Goal: Navigation & Orientation: Understand site structure

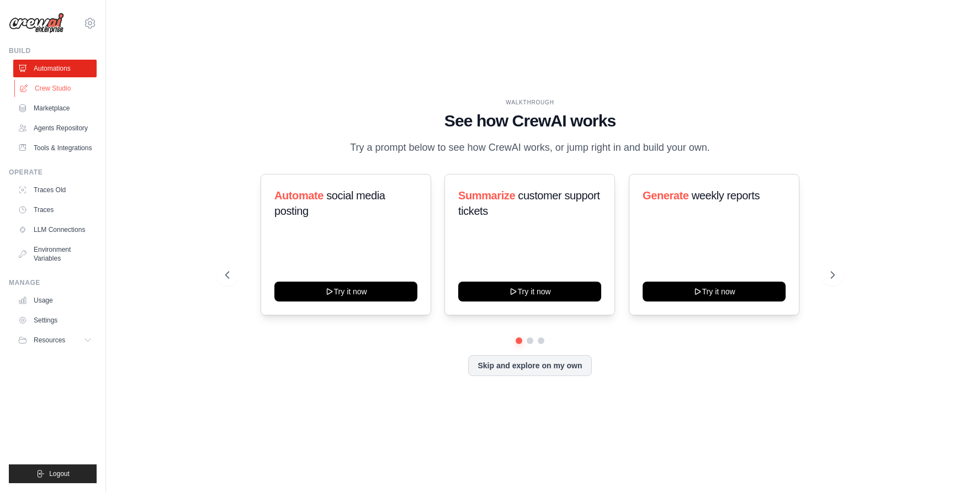
click at [55, 90] on link "Crew Studio" at bounding box center [55, 89] width 83 height 18
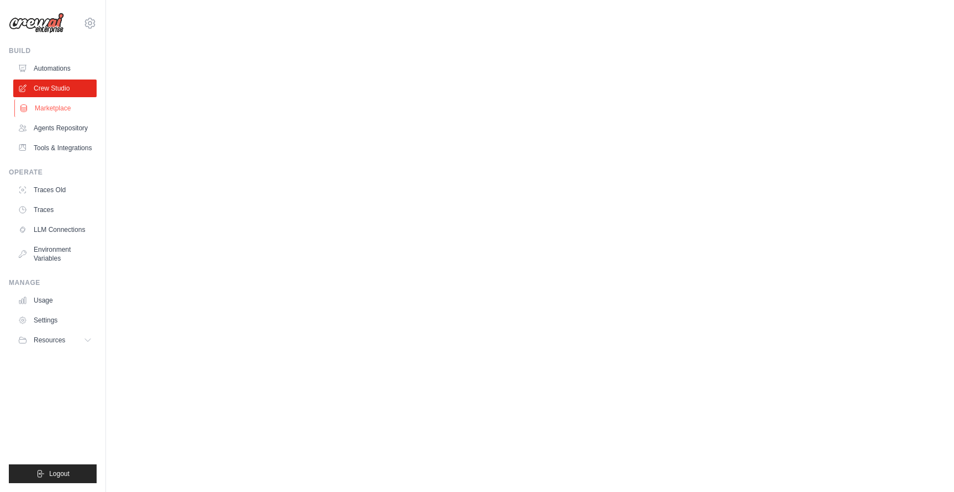
click at [55, 106] on link "Marketplace" at bounding box center [55, 108] width 83 height 18
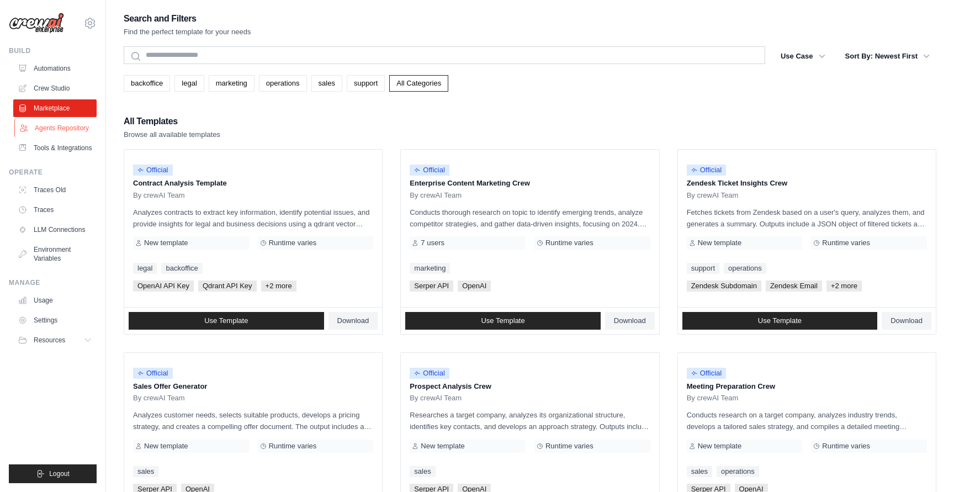
click at [71, 128] on link "Agents Repository" at bounding box center [55, 128] width 83 height 18
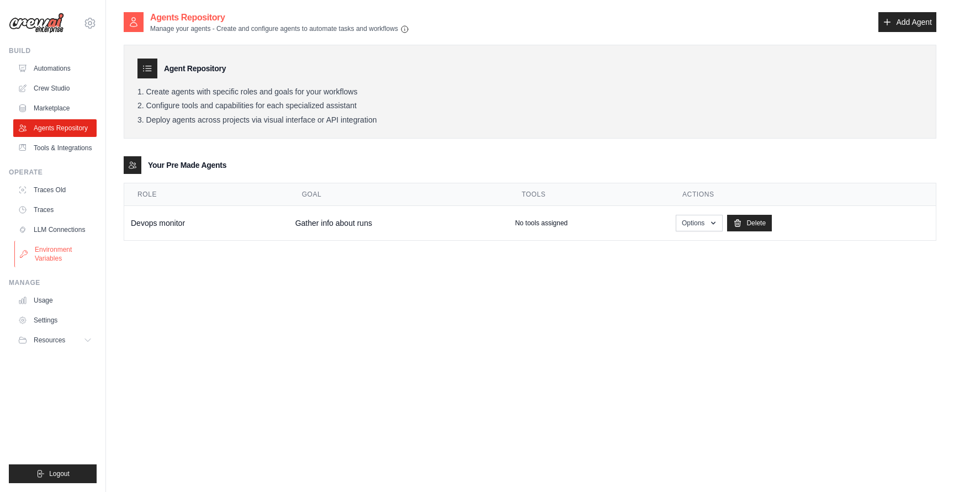
click at [62, 261] on link "Environment Variables" at bounding box center [55, 254] width 83 height 27
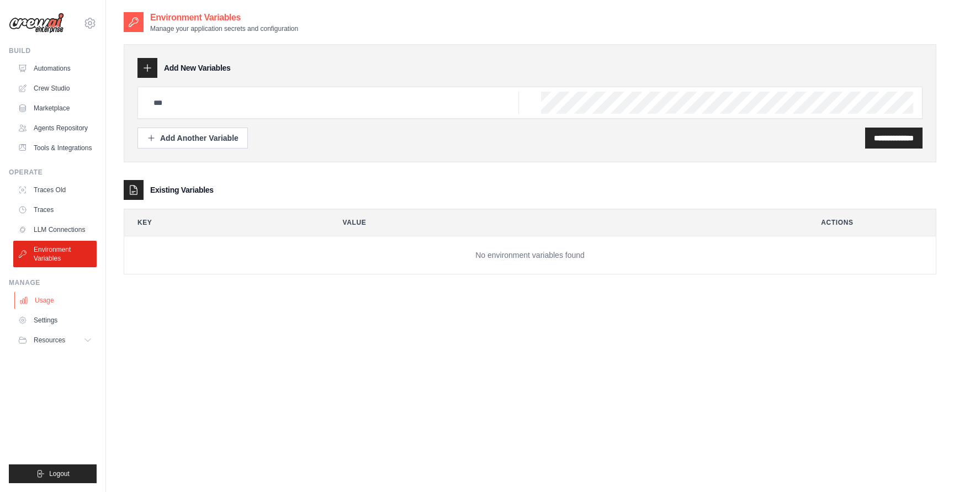
click at [51, 308] on link "Usage" at bounding box center [55, 301] width 83 height 18
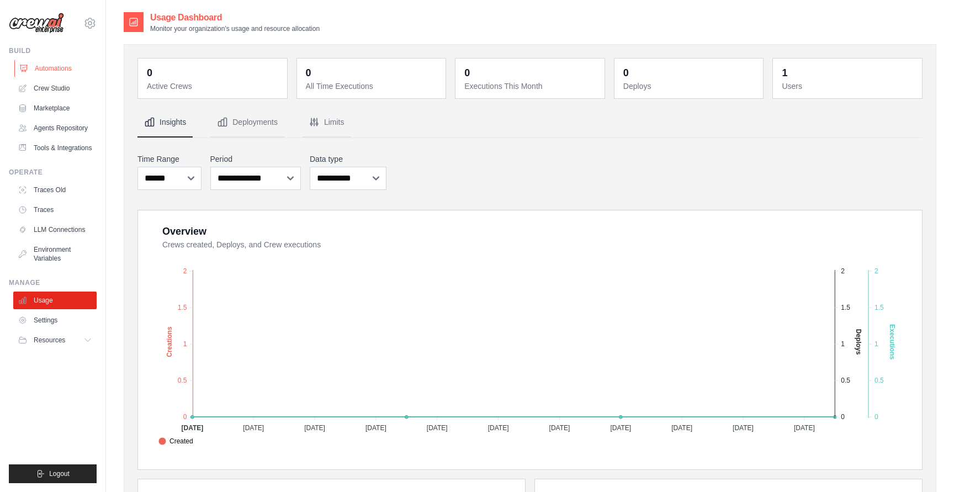
click at [61, 71] on link "Automations" at bounding box center [55, 69] width 83 height 18
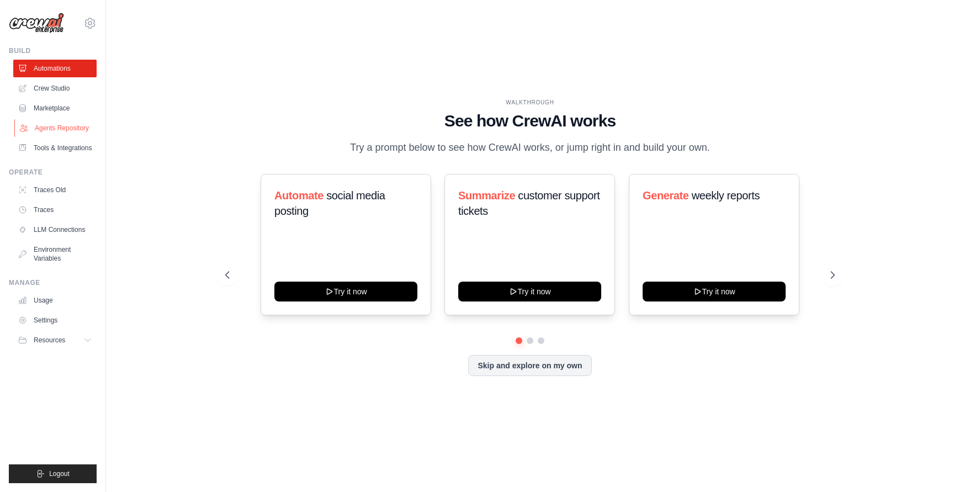
click at [76, 130] on link "Agents Repository" at bounding box center [55, 128] width 83 height 18
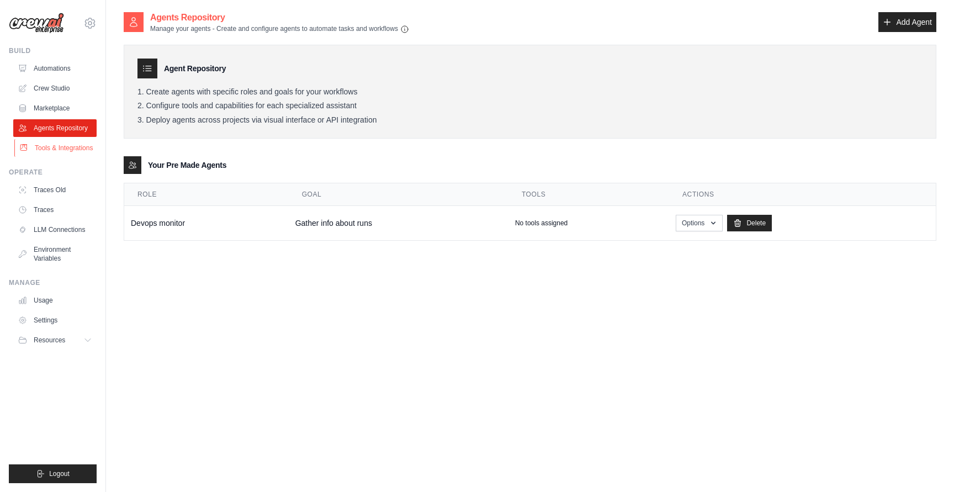
click at [47, 157] on link "Tools & Integrations" at bounding box center [55, 148] width 83 height 18
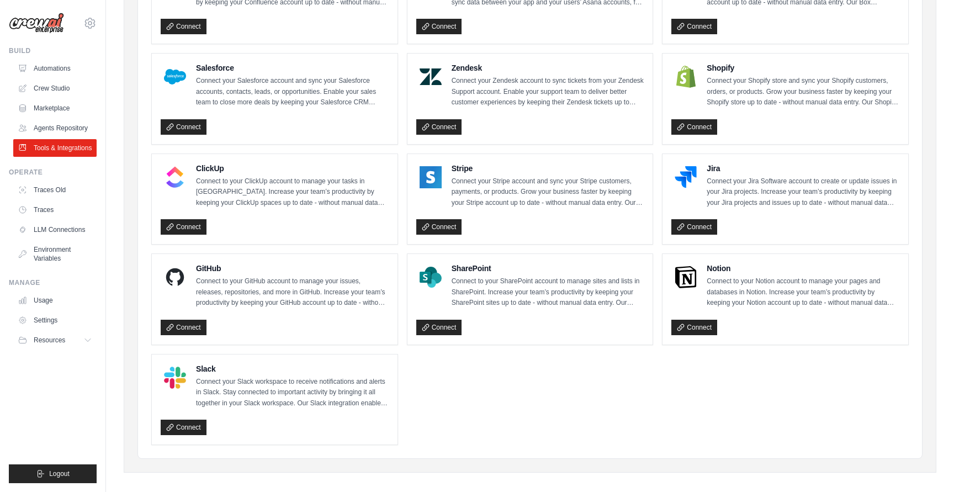
scroll to position [494, 0]
click at [193, 425] on link "Connect" at bounding box center [184, 426] width 46 height 15
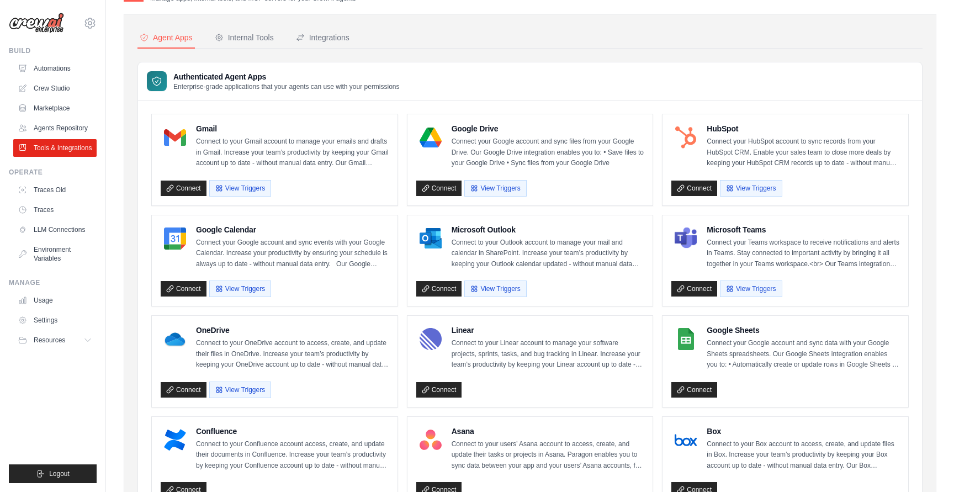
scroll to position [0, 0]
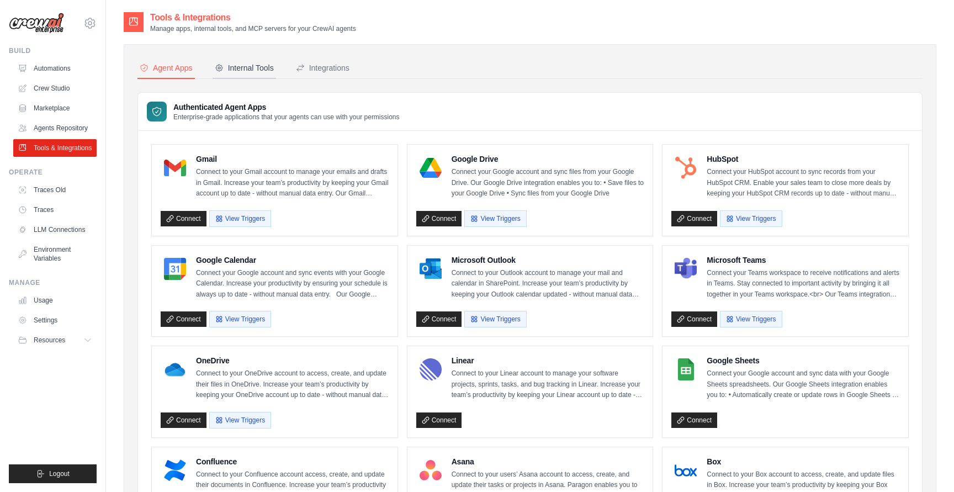
click at [257, 70] on div "Internal Tools" at bounding box center [244, 67] width 59 height 11
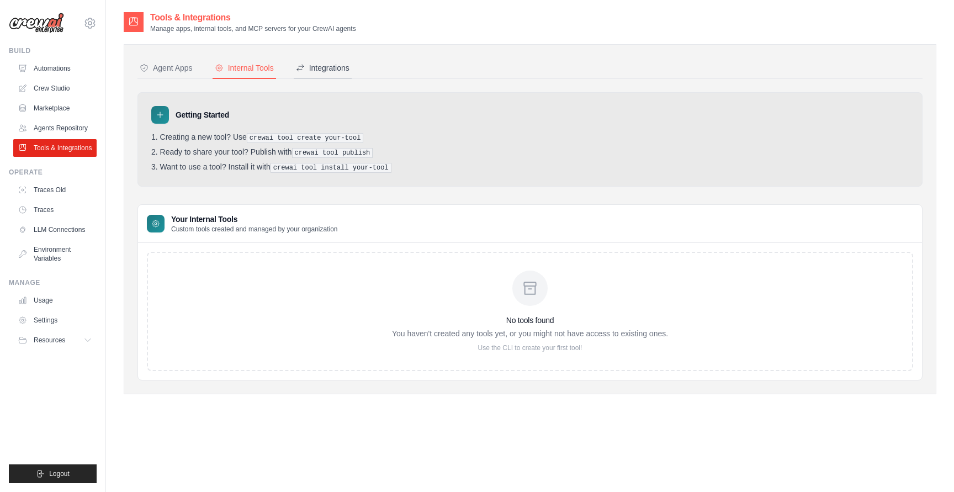
click at [337, 66] on div "Integrations" at bounding box center [323, 67] width 54 height 11
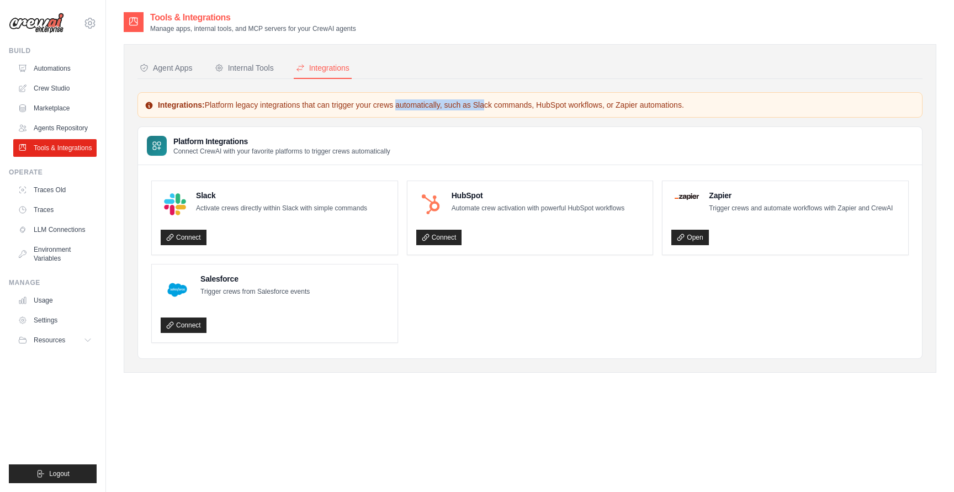
drag, startPoint x: 411, startPoint y: 103, endPoint x: 457, endPoint y: 105, distance: 45.3
click at [457, 105] on p "Integrations: Platform legacy integrations that can trigger your crews automati…" at bounding box center [530, 104] width 771 height 11
click at [184, 74] on button "Agent Apps" at bounding box center [166, 68] width 57 height 21
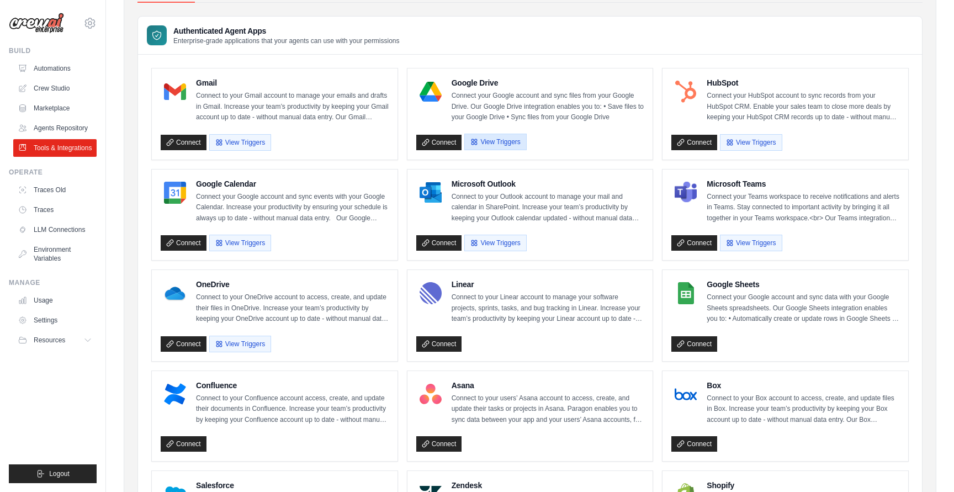
scroll to position [82, 0]
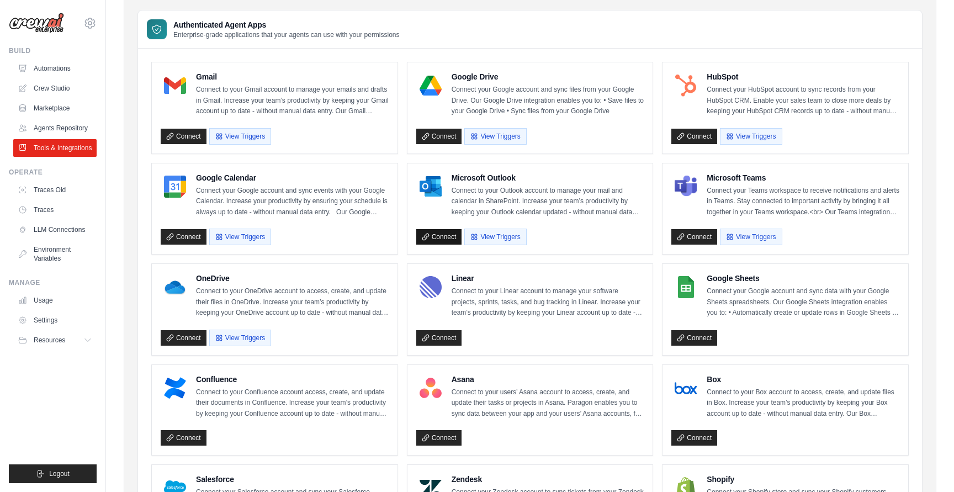
click at [441, 237] on link "Connect" at bounding box center [439, 236] width 46 height 15
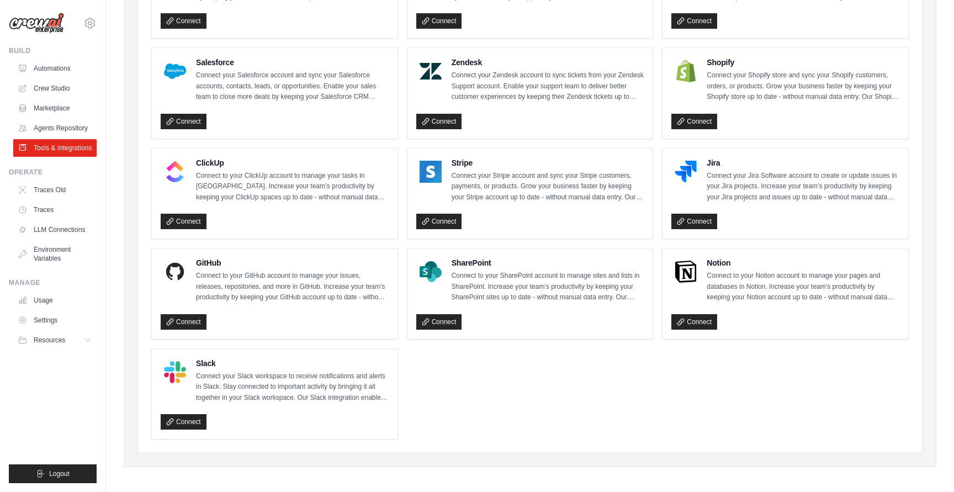
scroll to position [500, 0]
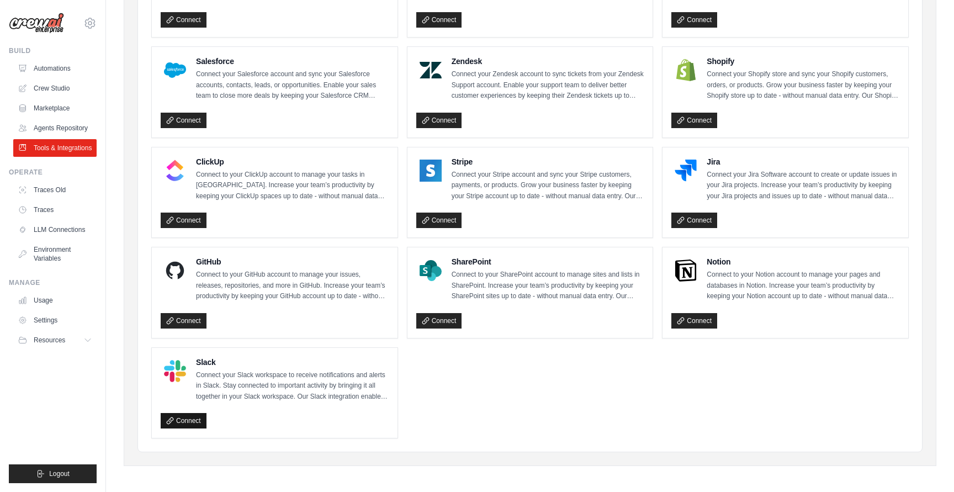
click at [197, 417] on link "Connect" at bounding box center [184, 420] width 46 height 15
click at [200, 317] on link "Connect" at bounding box center [184, 320] width 46 height 15
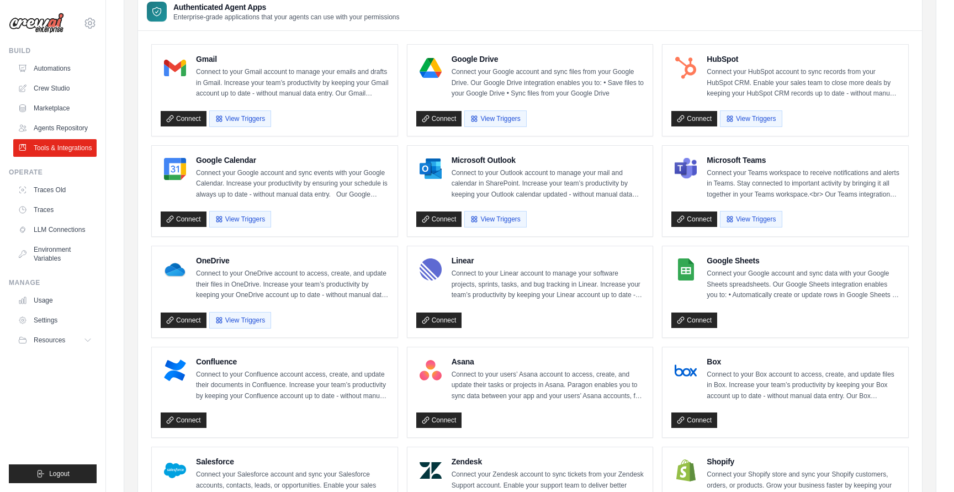
scroll to position [0, 0]
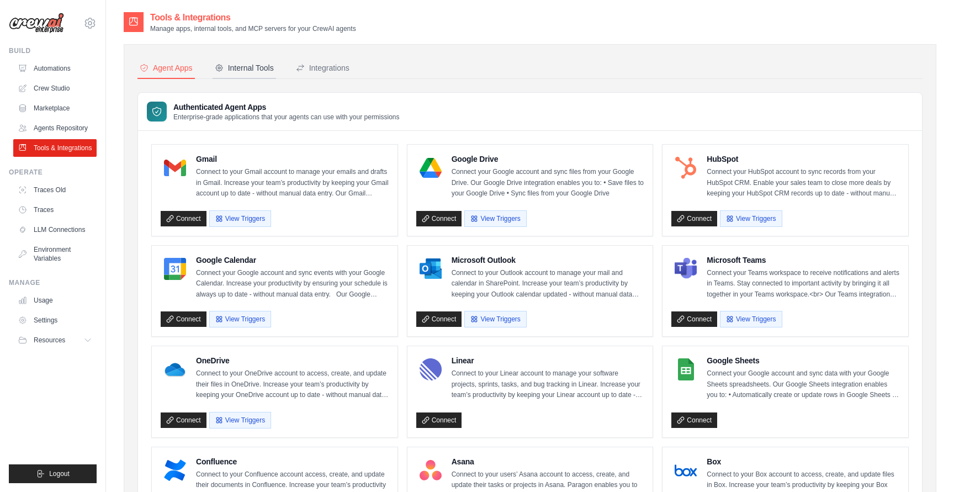
click at [258, 73] on button "Internal Tools" at bounding box center [245, 68] width 64 height 21
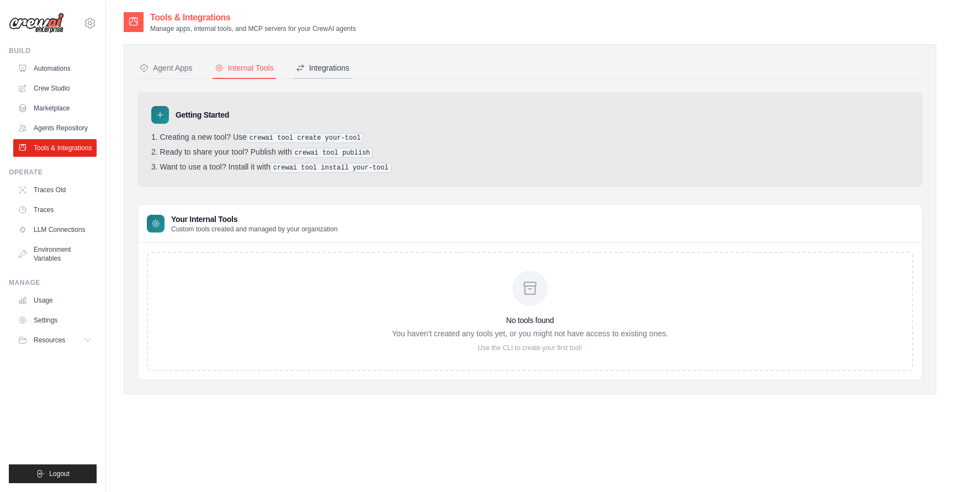
click at [332, 72] on div "Integrations" at bounding box center [323, 67] width 54 height 11
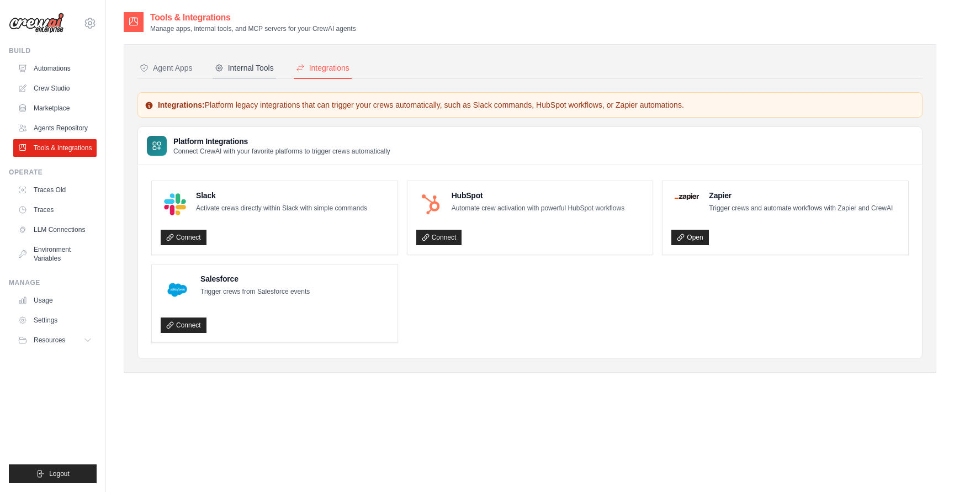
click at [263, 68] on div "Internal Tools" at bounding box center [244, 67] width 59 height 11
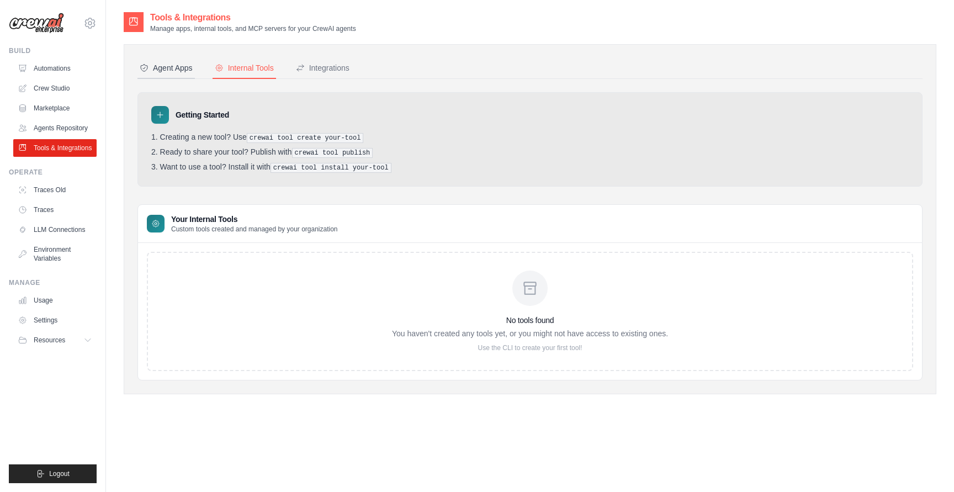
click at [186, 71] on div "Agent Apps" at bounding box center [166, 67] width 53 height 11
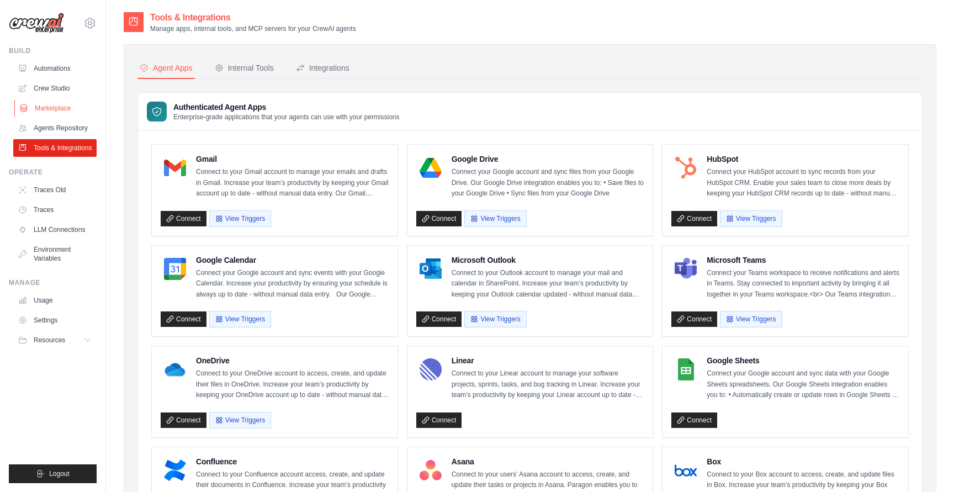
click at [56, 104] on link "Marketplace" at bounding box center [55, 108] width 83 height 18
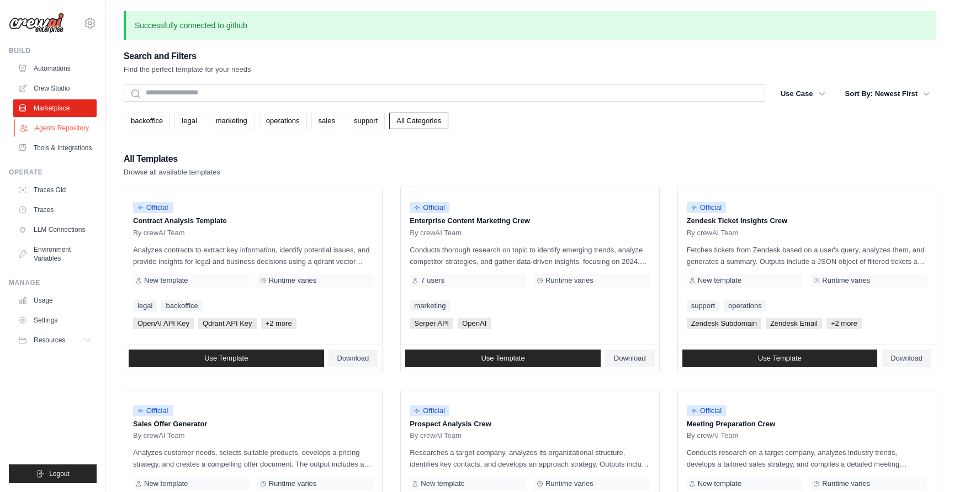
click at [65, 131] on link "Agents Repository" at bounding box center [55, 128] width 83 height 18
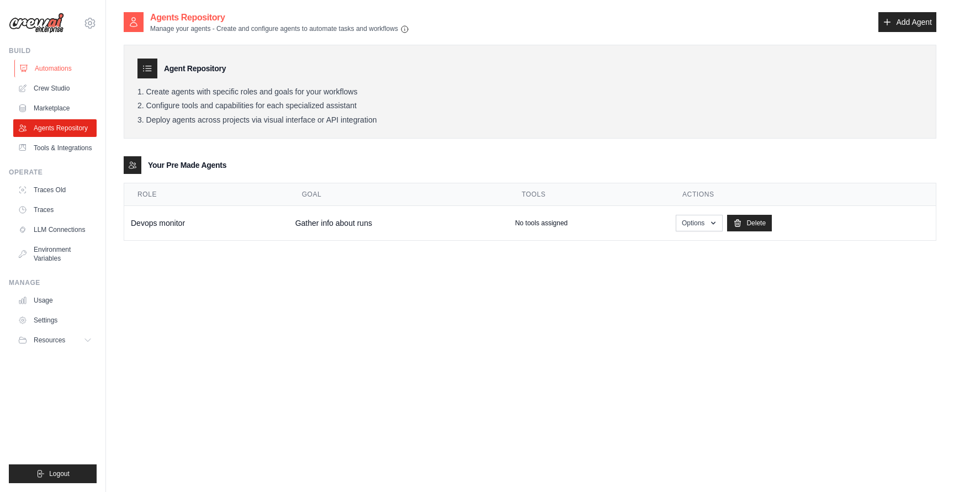
click at [71, 66] on link "Automations" at bounding box center [55, 69] width 83 height 18
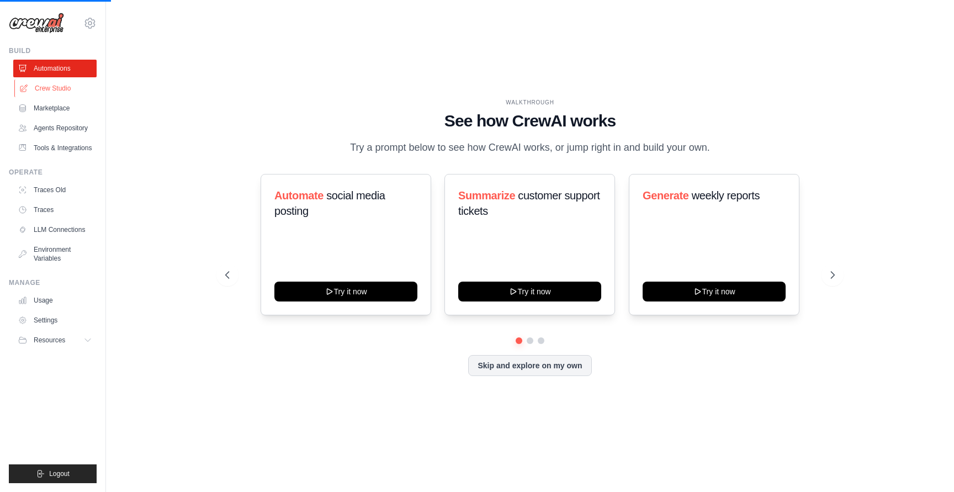
click at [70, 88] on link "Crew Studio" at bounding box center [55, 89] width 83 height 18
click at [66, 85] on link "Crew Studio" at bounding box center [55, 89] width 83 height 18
click at [64, 85] on link "Crew Studio" at bounding box center [55, 89] width 83 height 18
click at [62, 107] on link "Marketplace" at bounding box center [55, 108] width 83 height 18
